Goal: Task Accomplishment & Management: Manage account settings

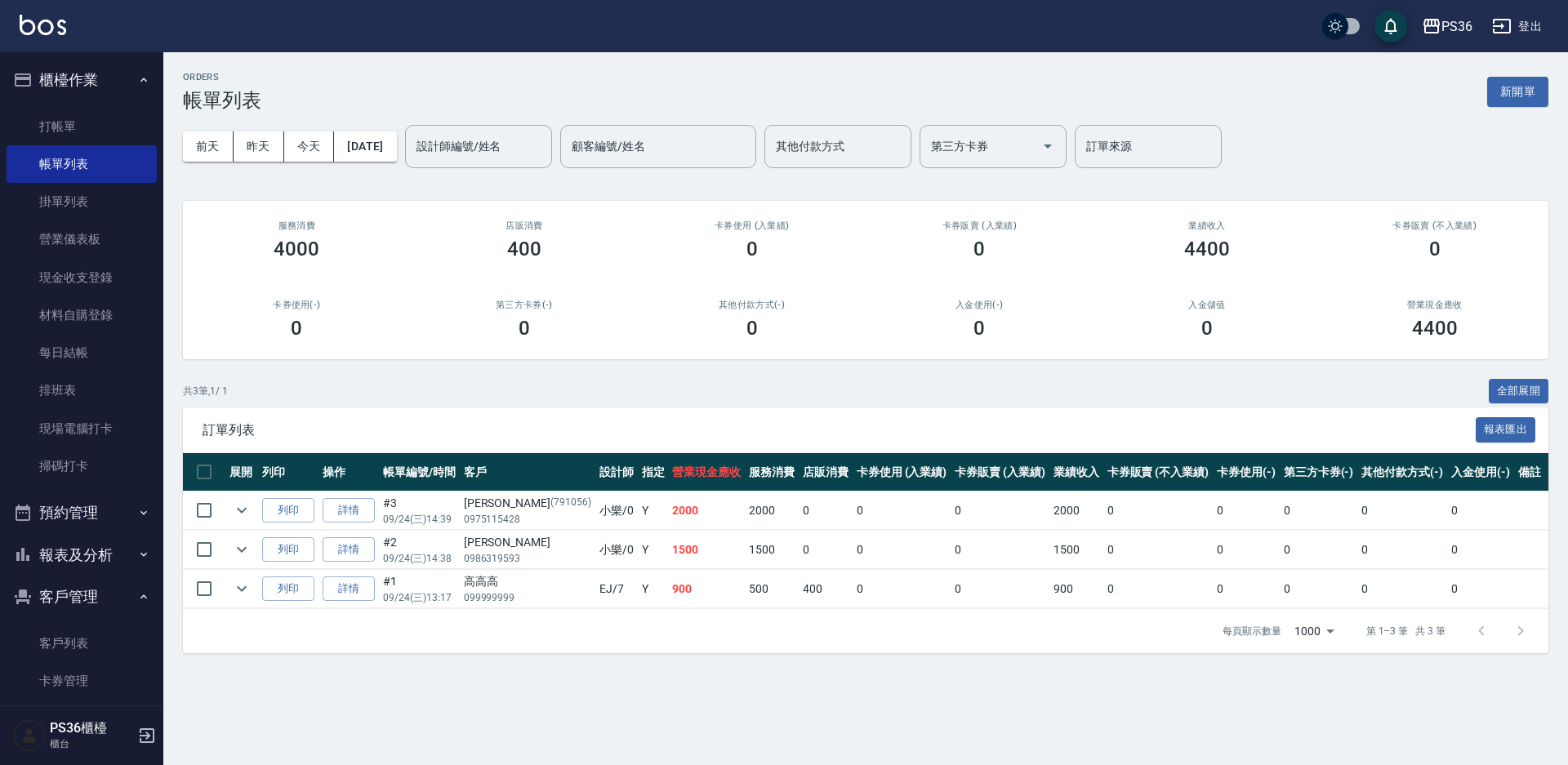
click at [1543, 16] on button "登出" at bounding box center [1516, 26] width 63 height 30
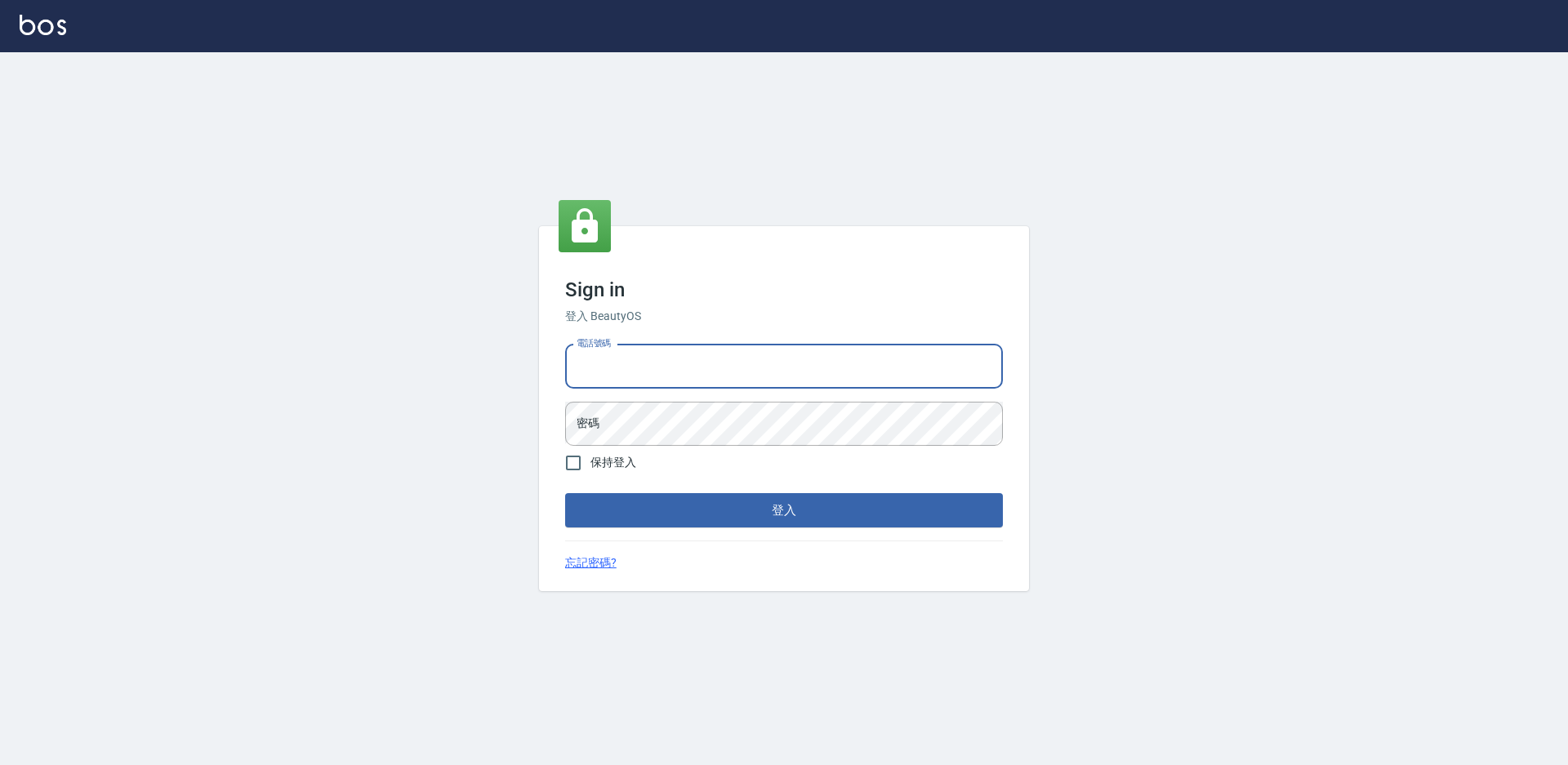
type input "0985294977"
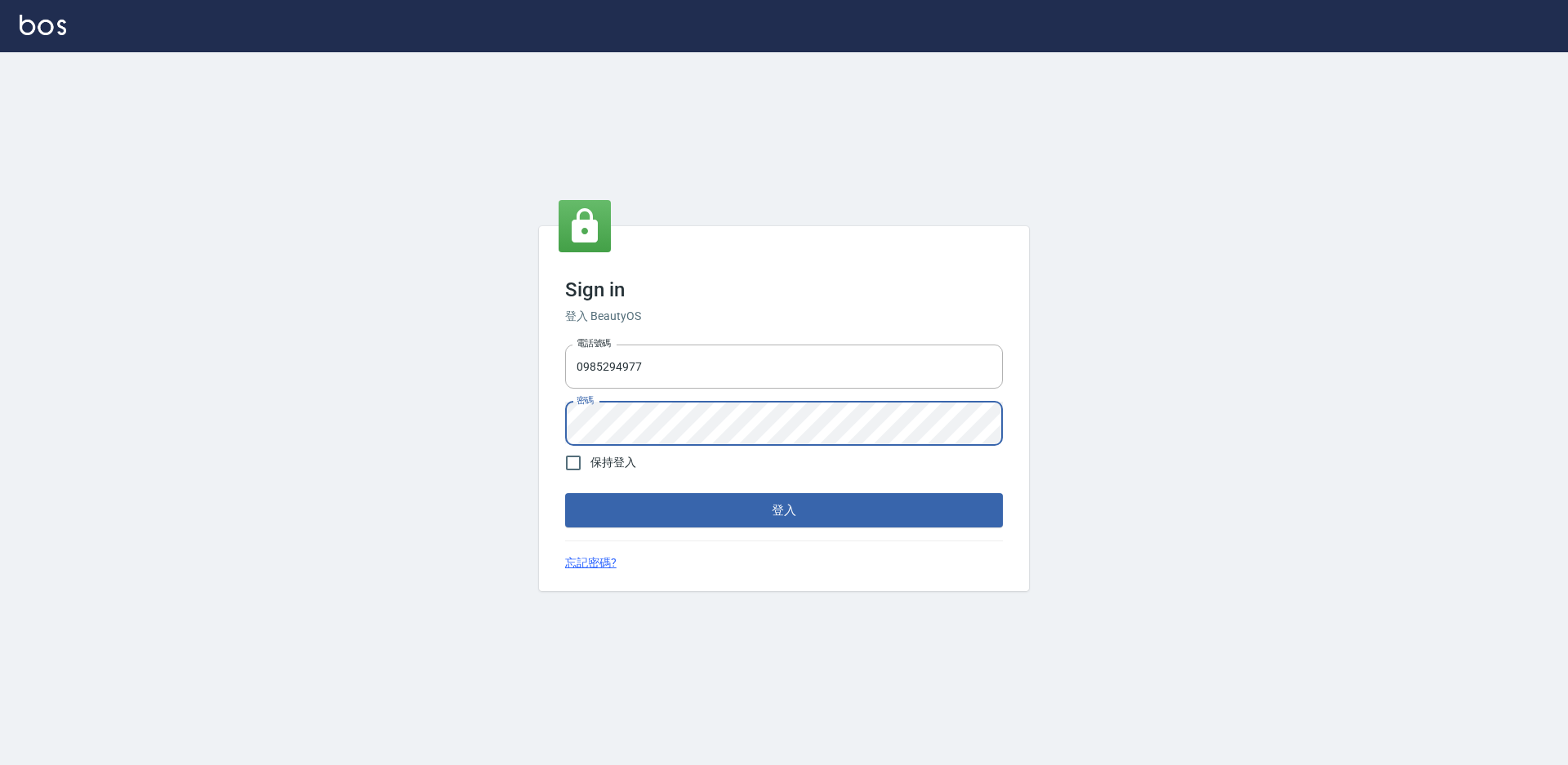
click at [565, 493] on button "登入" at bounding box center [783, 511] width 438 height 34
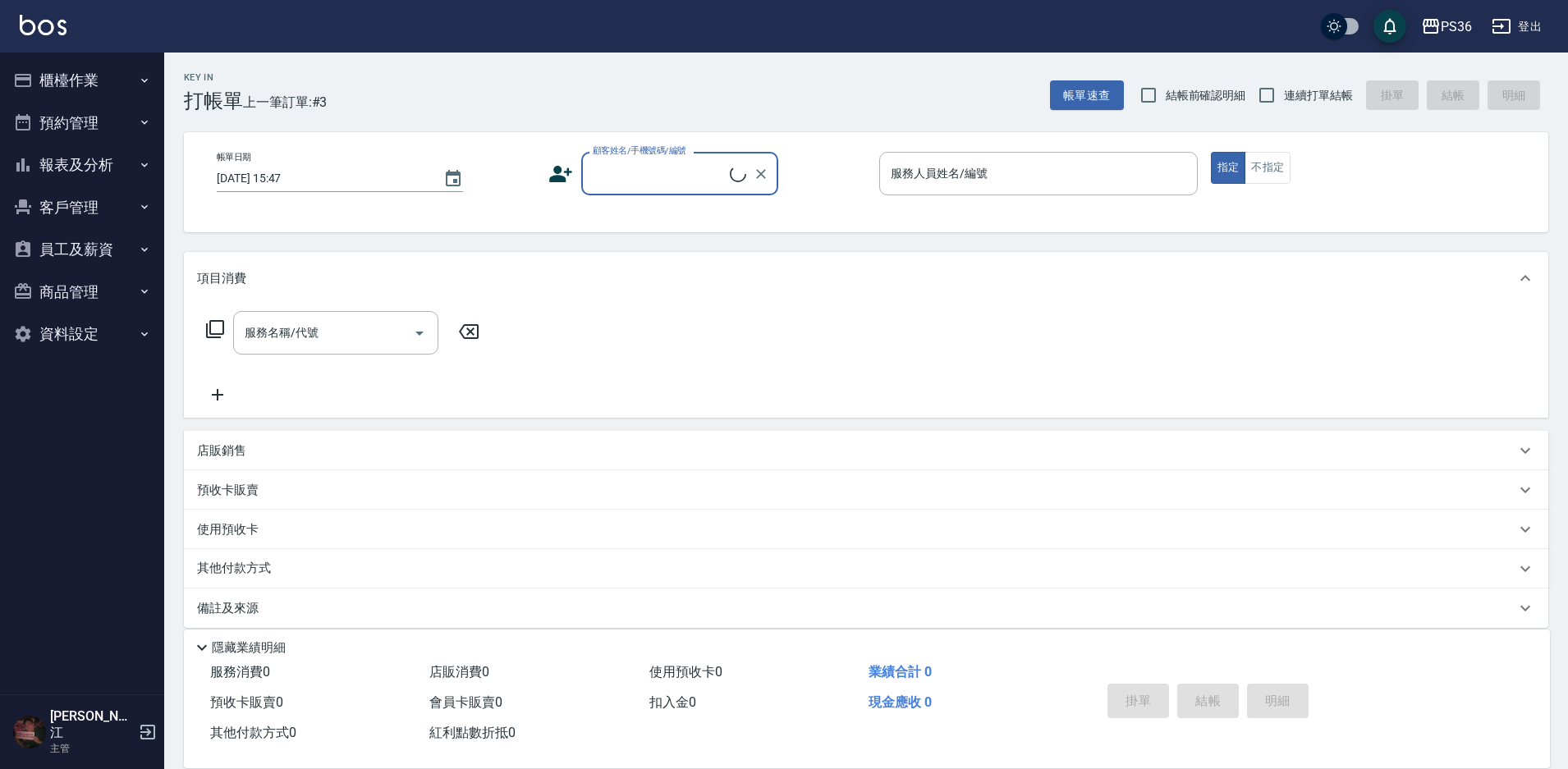
click at [101, 257] on button "員工及薪資" at bounding box center [82, 250] width 151 height 43
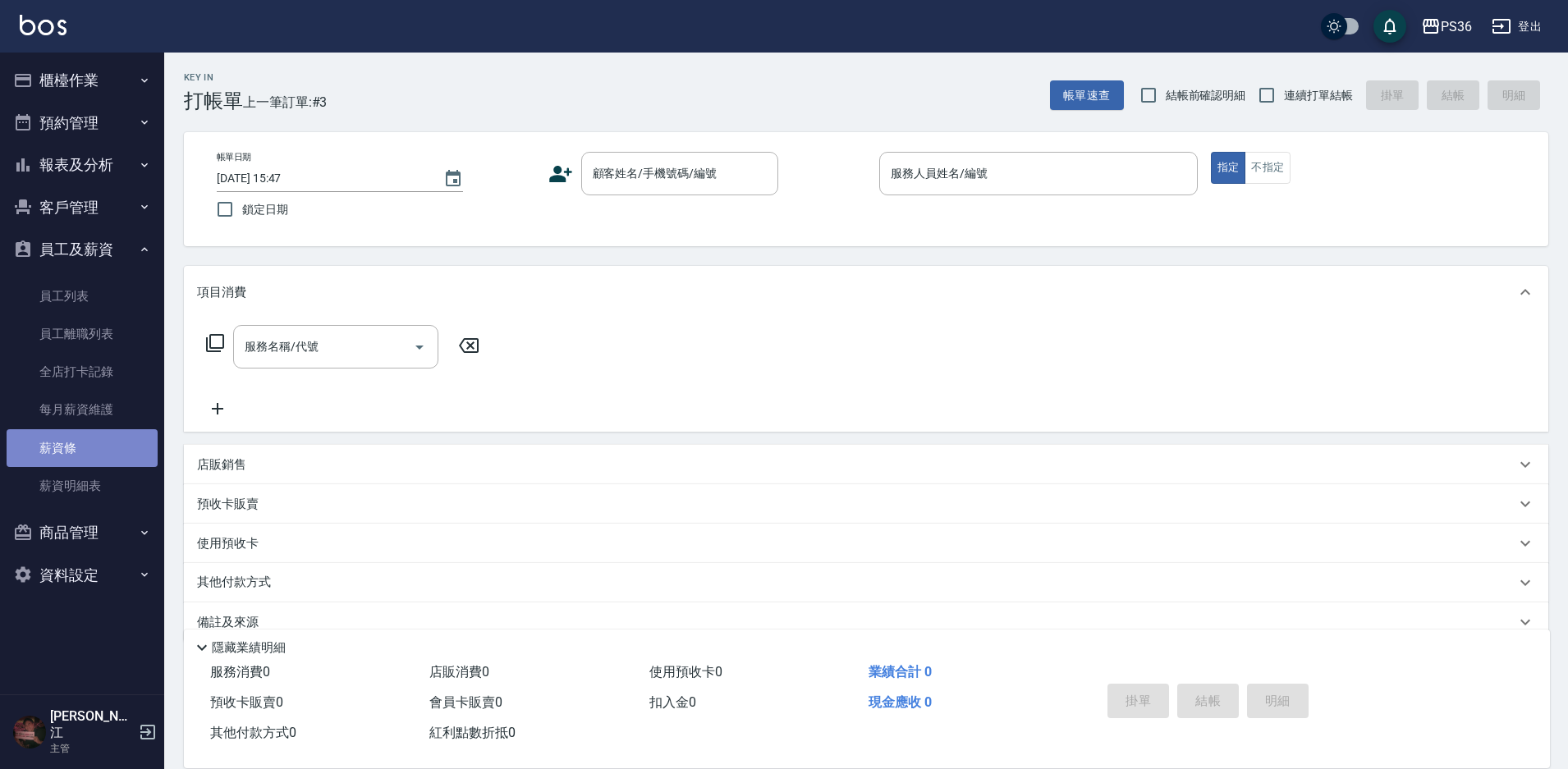
click at [90, 429] on link "薪資條" at bounding box center [82, 448] width 151 height 38
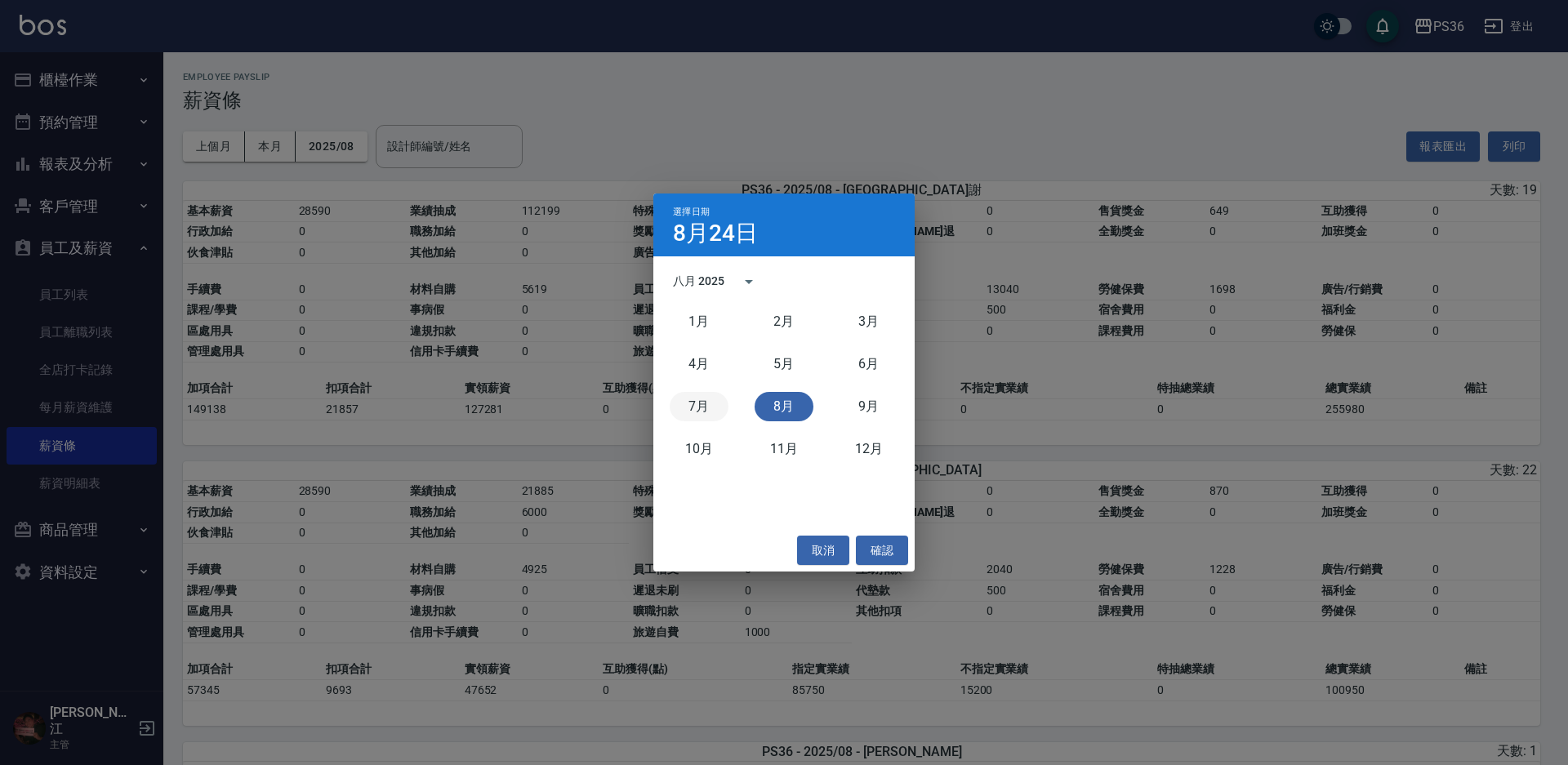
click at [699, 401] on button "7月" at bounding box center [699, 406] width 59 height 30
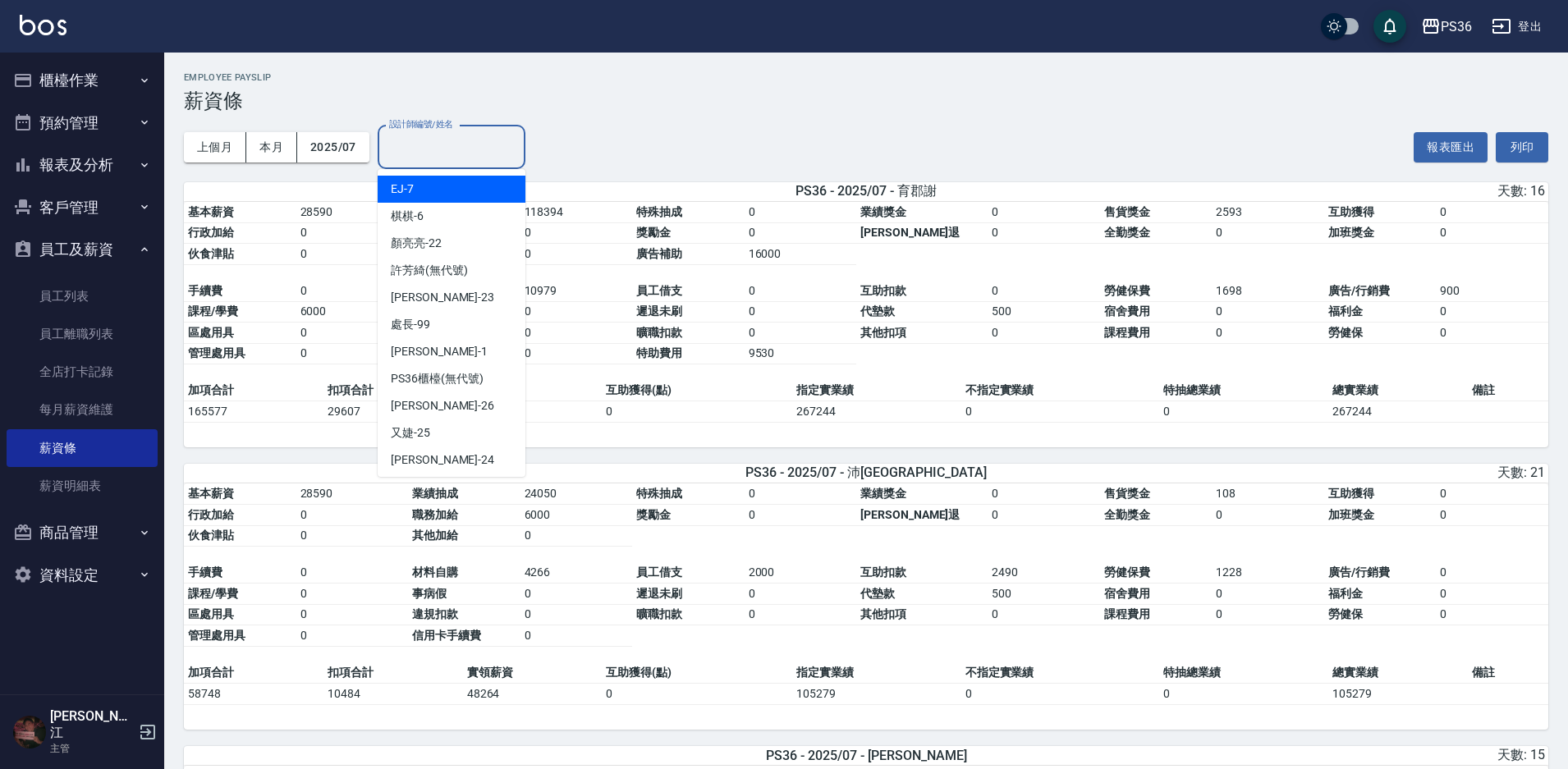
click at [424, 139] on div "設計師編號/姓名 設計師編號/姓名" at bounding box center [451, 147] width 148 height 44
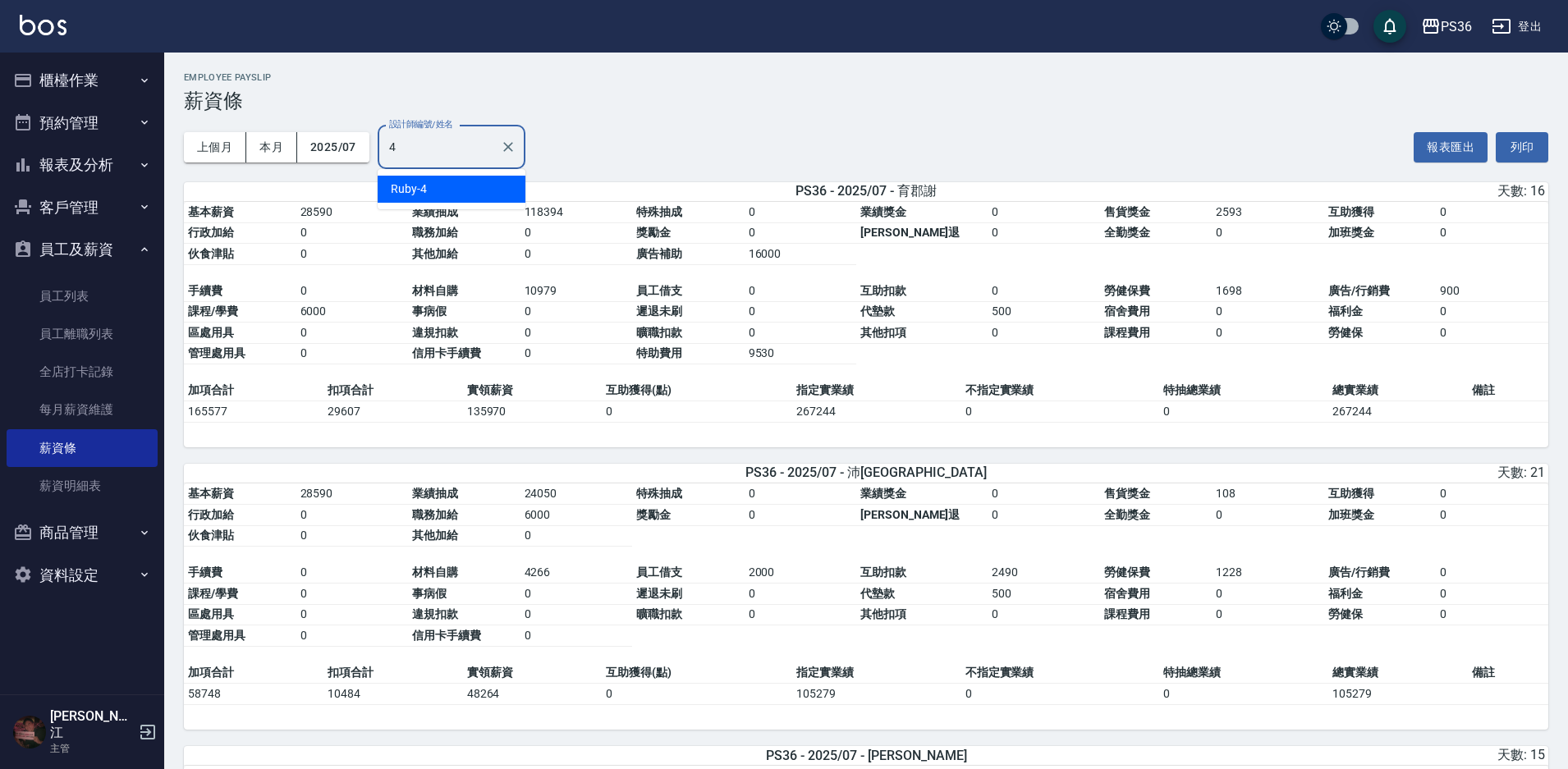
click at [473, 184] on div "Ruby -4" at bounding box center [451, 189] width 148 height 27
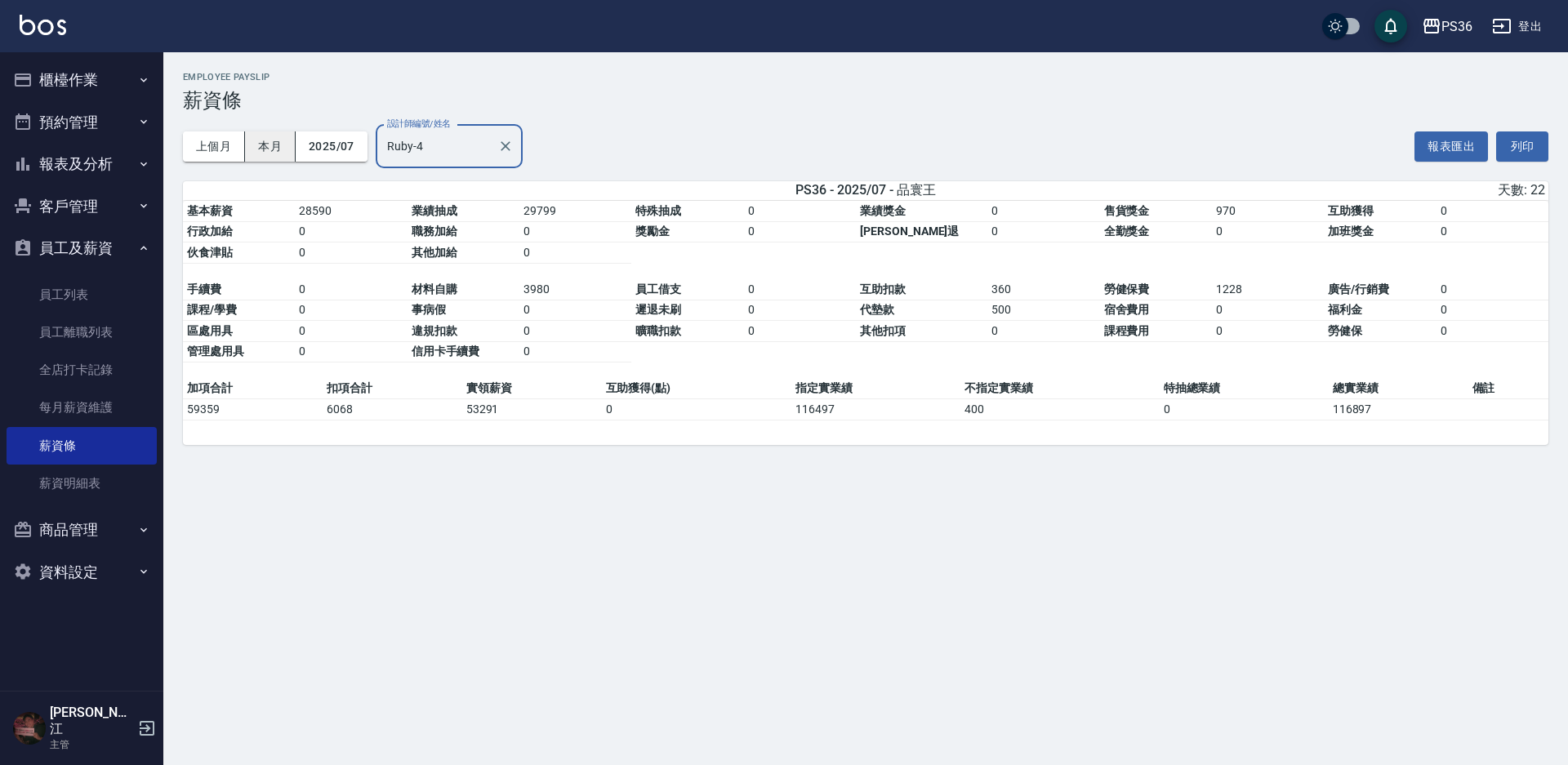
type input "Ruby-4"
click at [292, 151] on button "本月" at bounding box center [270, 146] width 51 height 30
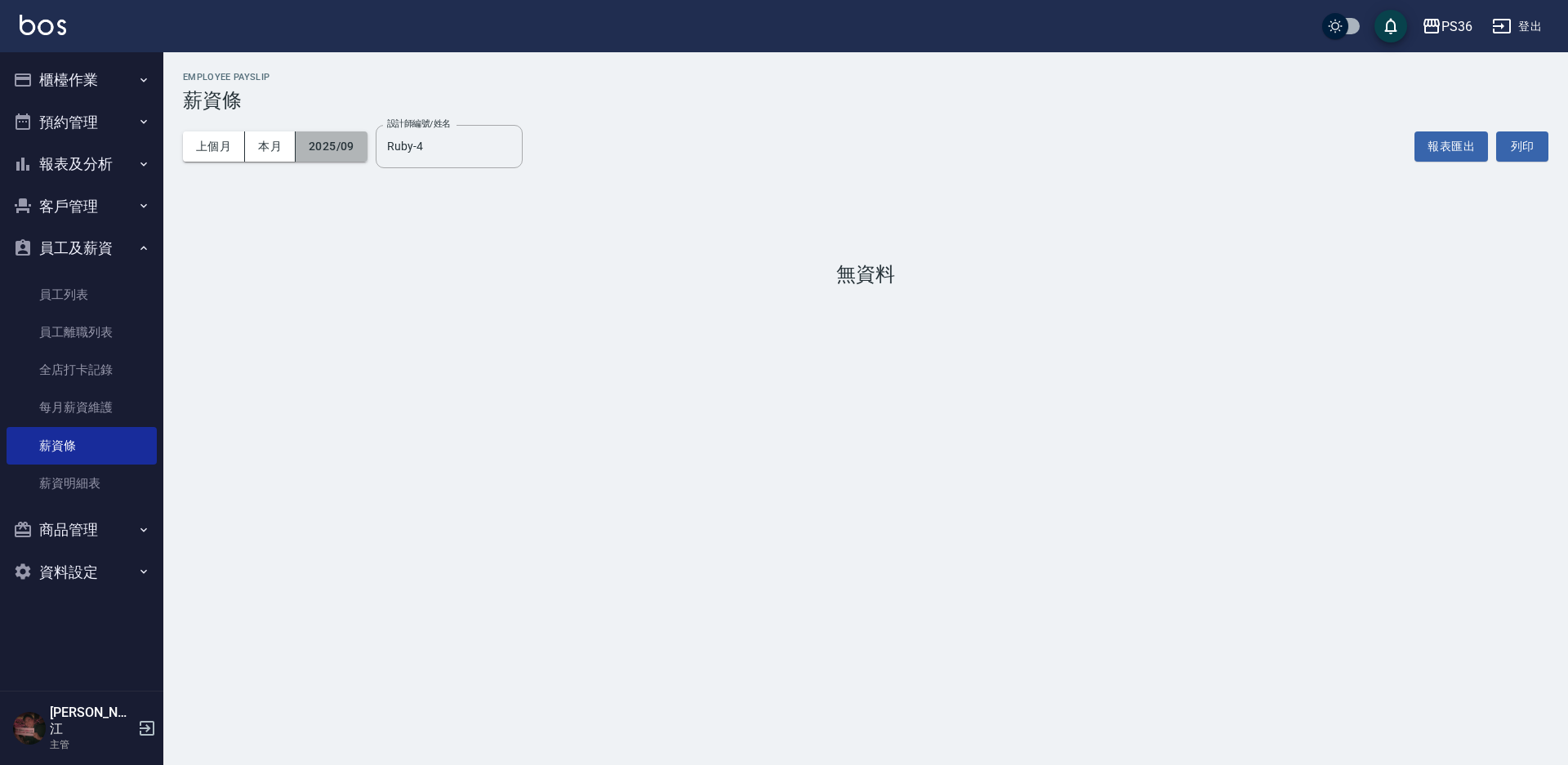
click at [309, 146] on button "2025/09" at bounding box center [332, 146] width 72 height 30
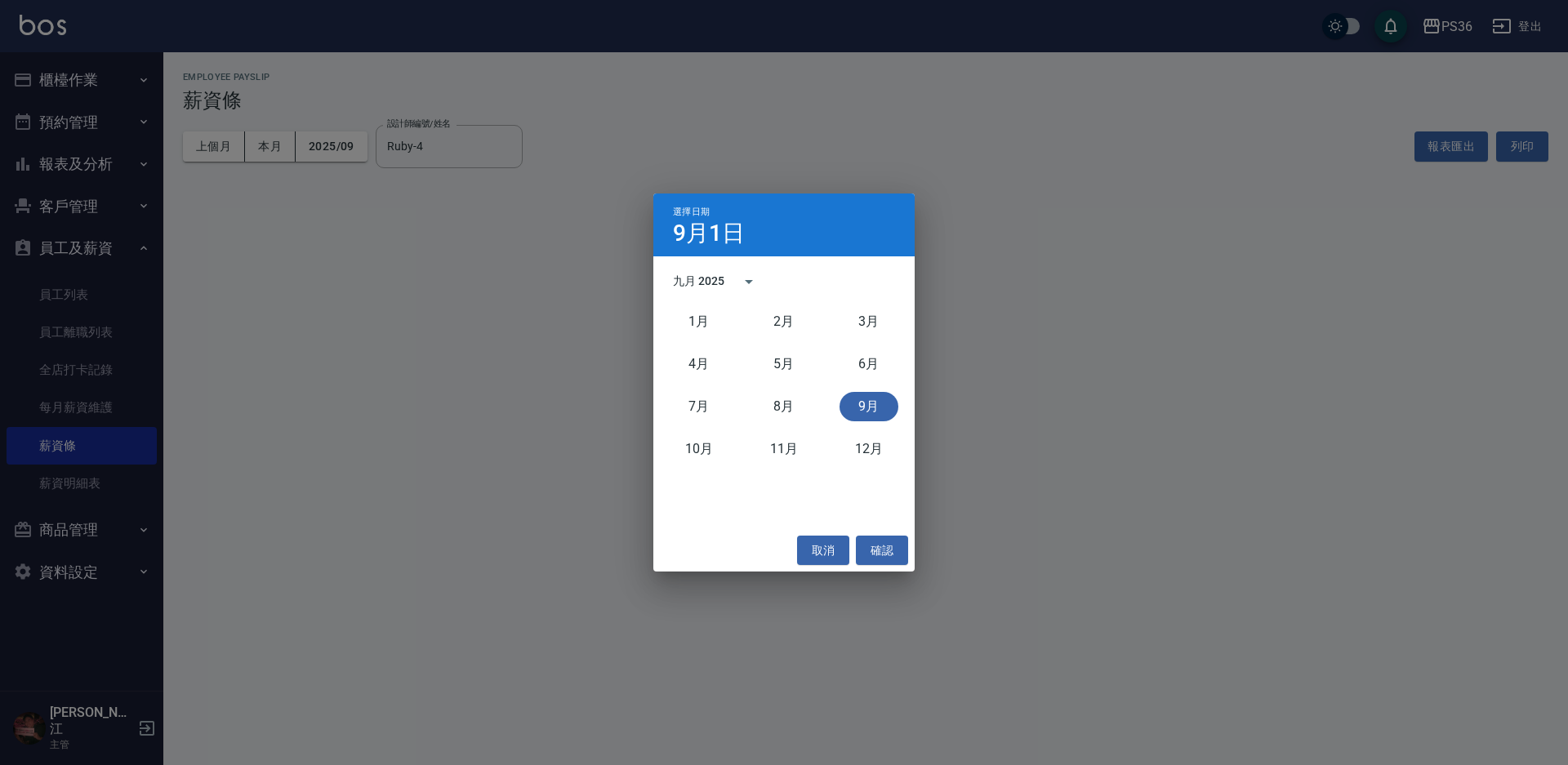
click at [562, 270] on div "選擇日期 9月1日 九月 2025 1月 2月 3月 4月 5月 6月 7月 8月 9月 10月 11月 12月 取消 確認" at bounding box center [784, 382] width 1568 height 765
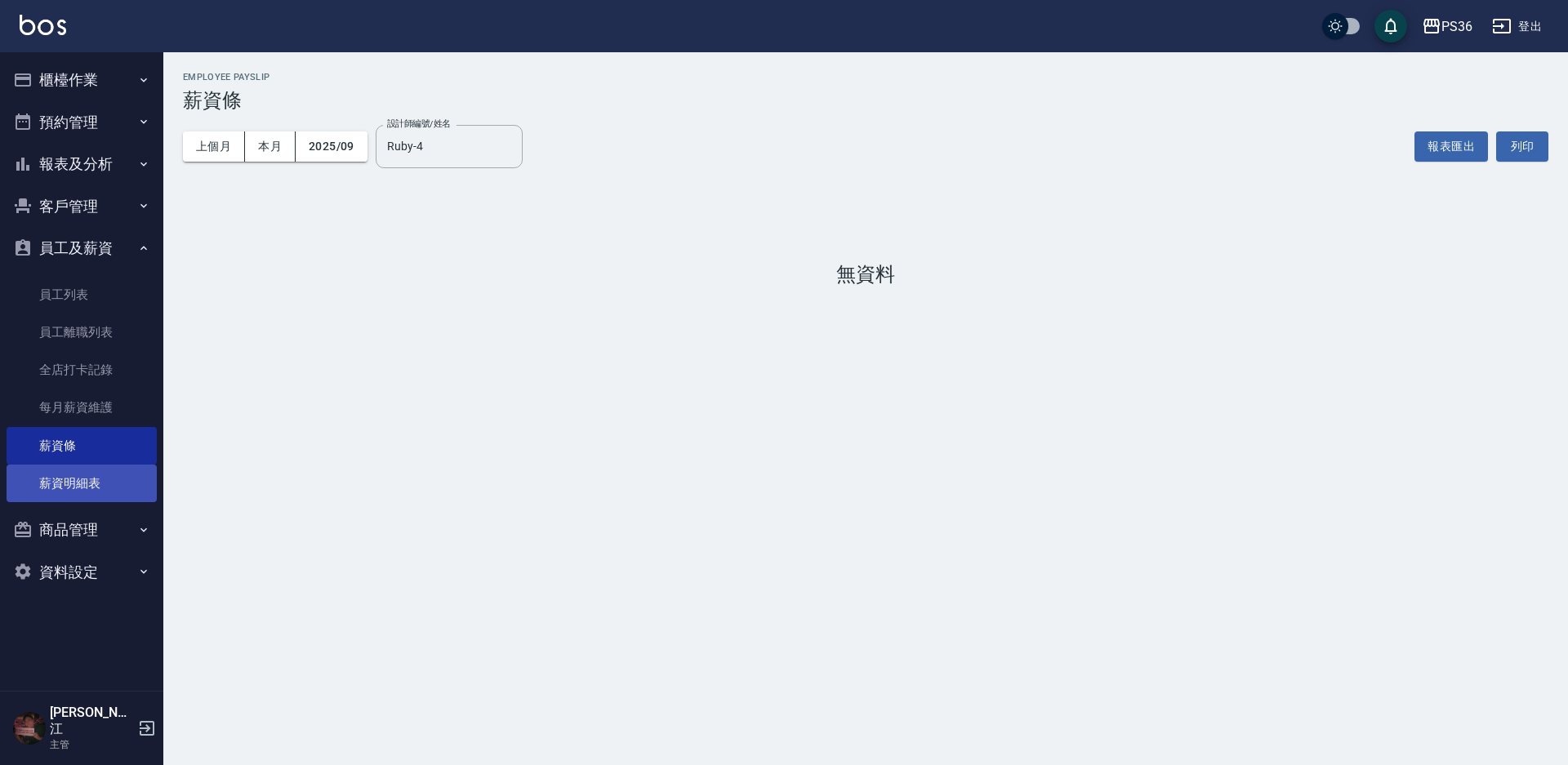
click at [78, 471] on link "薪資明細表" at bounding box center [81, 483] width 150 height 38
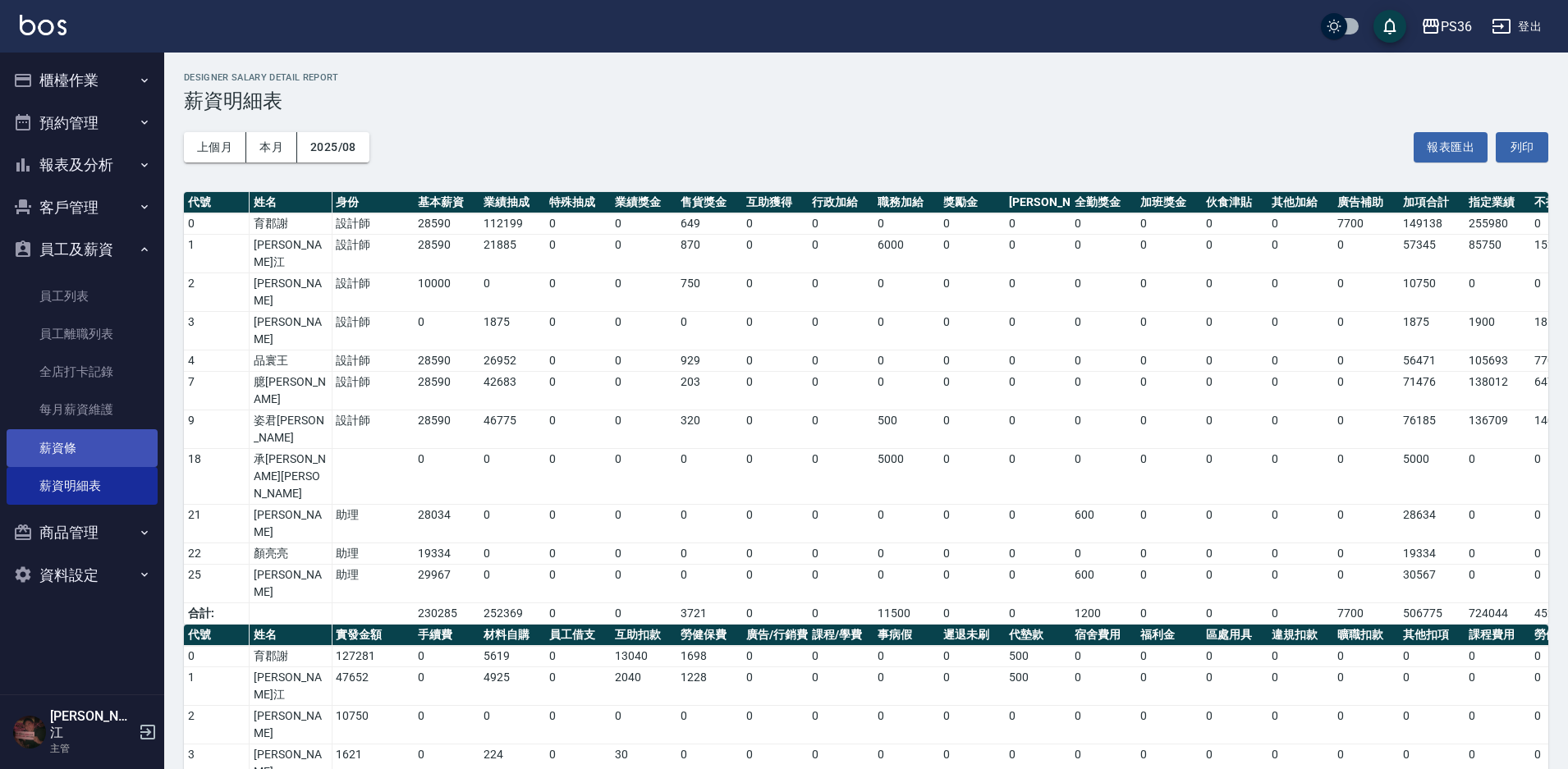
click at [58, 432] on link "薪資條" at bounding box center [82, 448] width 151 height 38
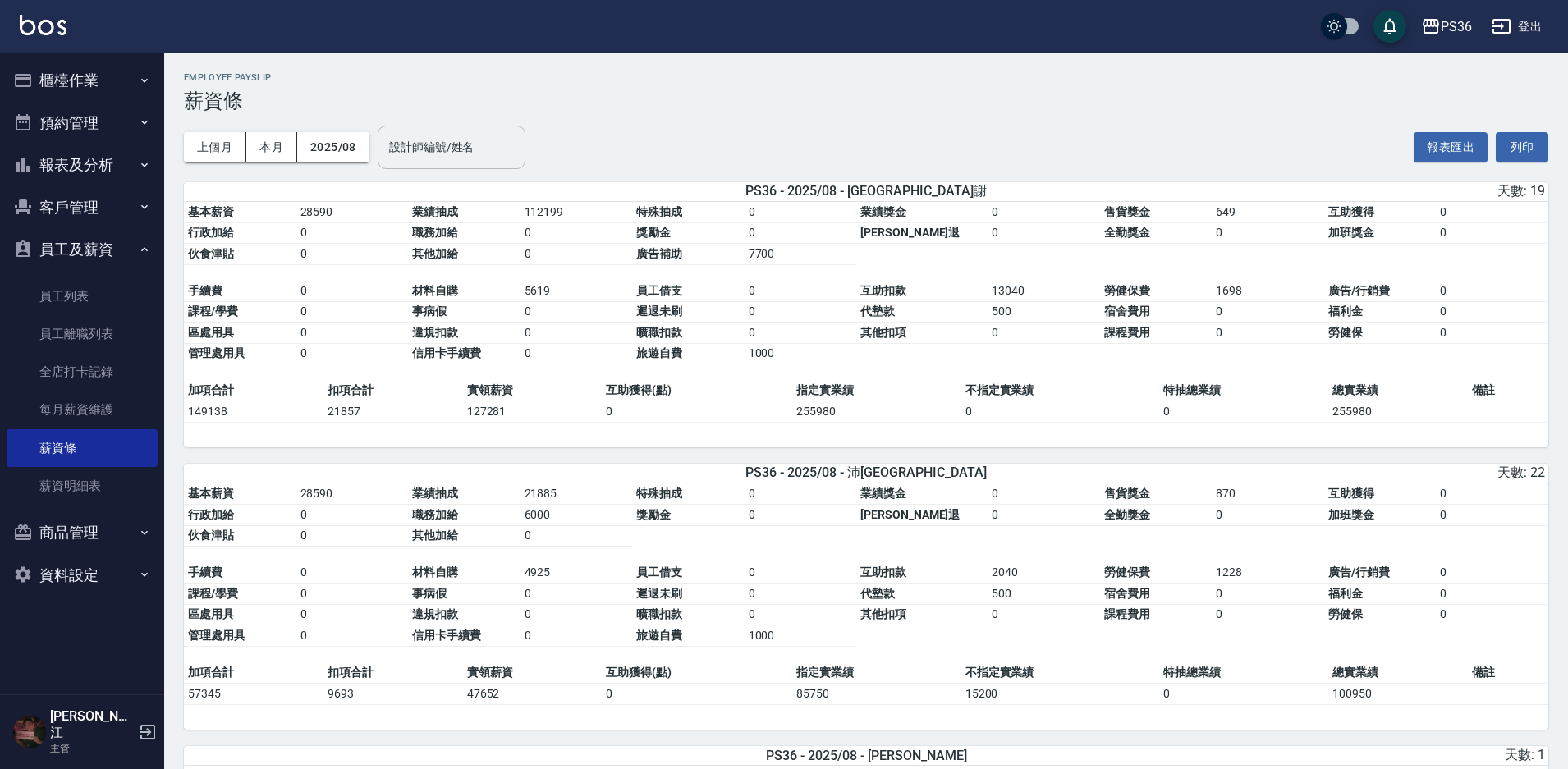
click at [415, 135] on div "設計師編號/姓名 設計師編號/姓名" at bounding box center [451, 147] width 148 height 44
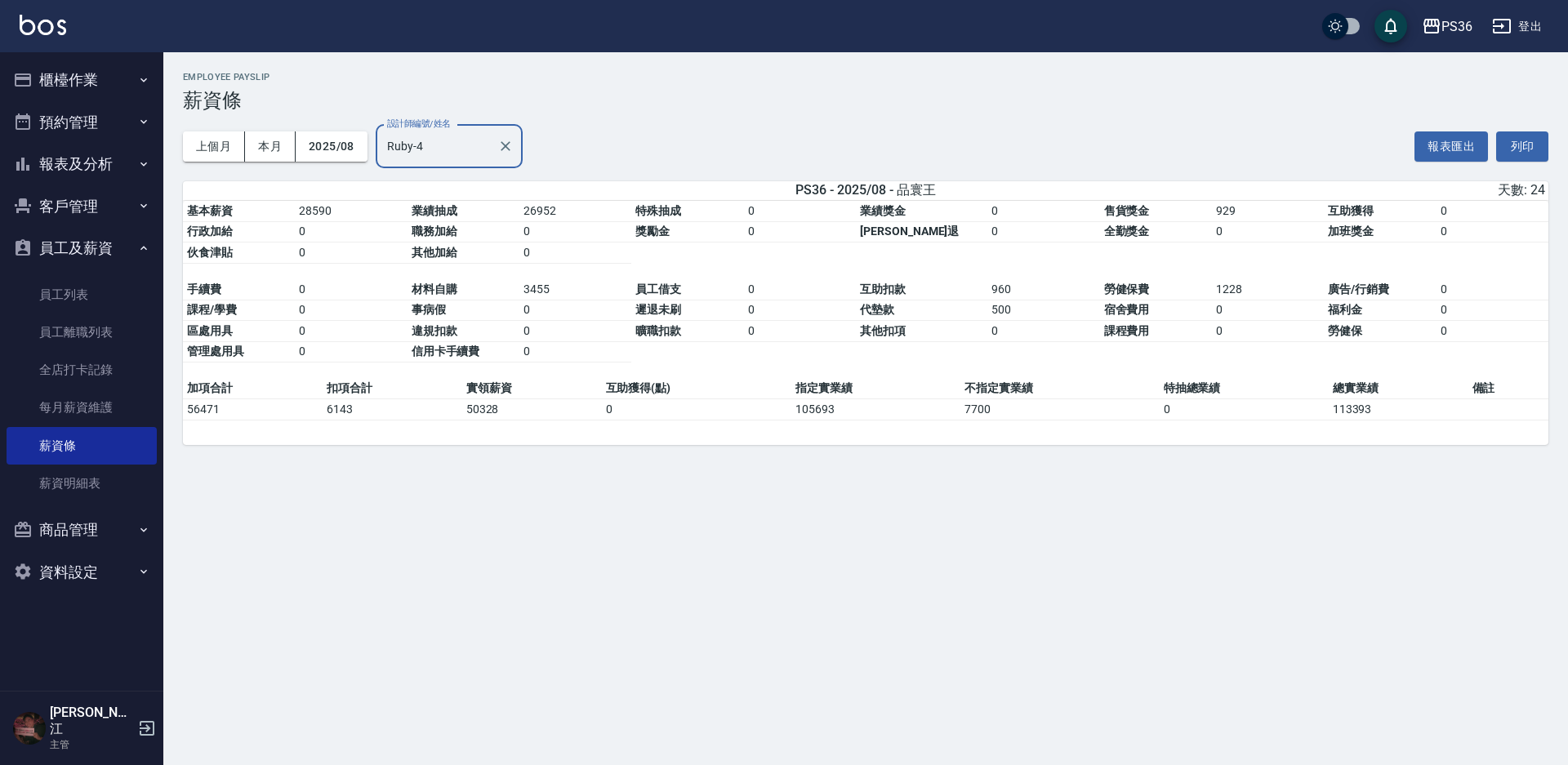
type input "Ruby-4"
click at [1527, 26] on button "登出" at bounding box center [1516, 26] width 63 height 30
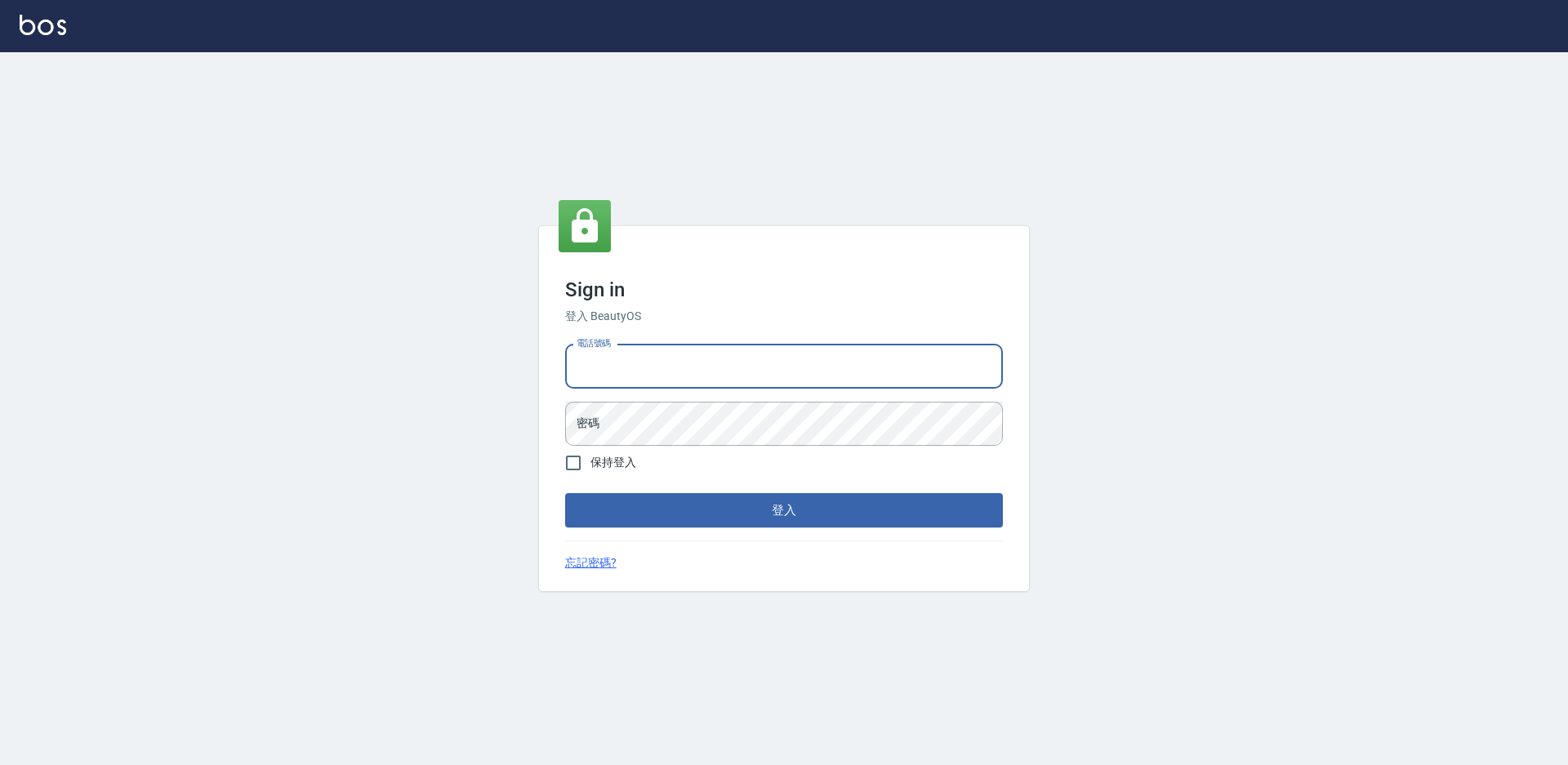
type input "7805667"
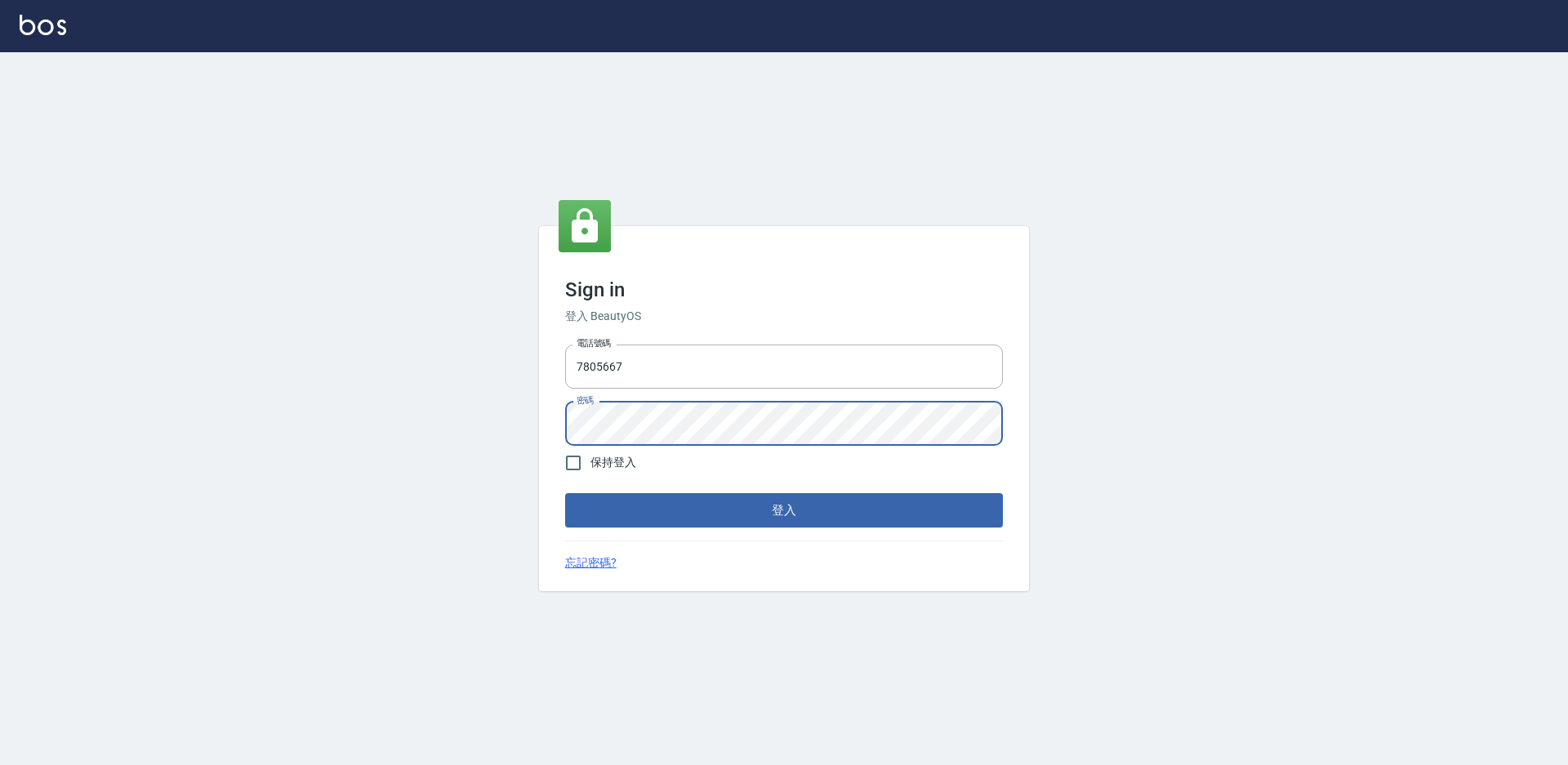
click at [565, 493] on button "登入" at bounding box center [783, 511] width 438 height 34
